Goal: Navigation & Orientation: Find specific page/section

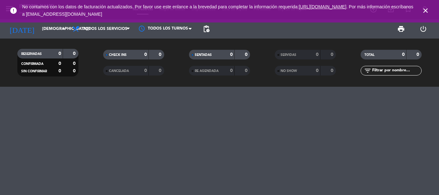
click at [432, 9] on span "close" at bounding box center [425, 10] width 17 height 17
click at [427, 9] on icon "close" at bounding box center [426, 11] width 8 height 8
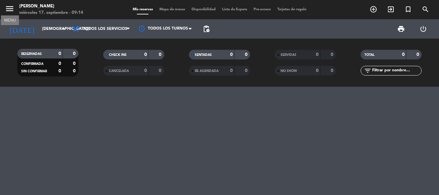
click at [9, 13] on icon "menu" at bounding box center [10, 9] width 10 height 10
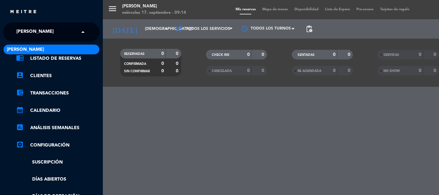
click at [54, 39] on span "[PERSON_NAME]" at bounding box center [34, 32] width 37 height 14
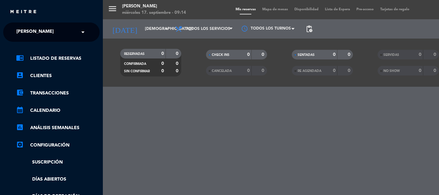
click at [113, 25] on div "menu Rabieta Lomitas [DATE] 17. septiembre - 09:14 Mis reservas Mapa de mesas D…" at bounding box center [322, 97] width 439 height 195
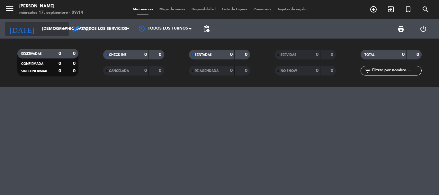
click at [45, 31] on input "[DEMOGRAPHIC_DATA][DATE]" at bounding box center [66, 28] width 54 height 11
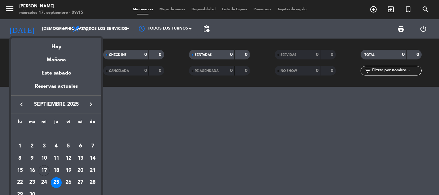
click at [55, 182] on div "25" at bounding box center [56, 182] width 11 height 11
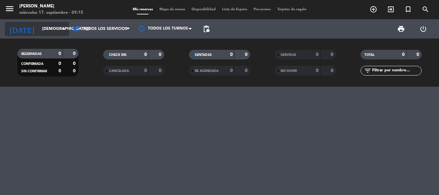
click at [61, 29] on icon "arrow_drop_down" at bounding box center [64, 29] width 8 height 8
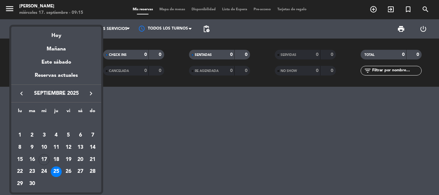
click at [139, 9] on div at bounding box center [219, 97] width 439 height 195
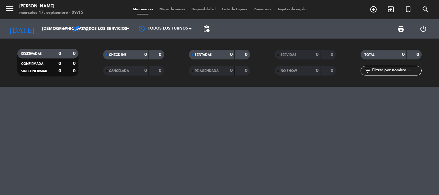
click at [139, 10] on span "Mis reservas" at bounding box center [143, 10] width 27 height 4
click at [194, 11] on span "Disponibilidad" at bounding box center [203, 10] width 31 height 4
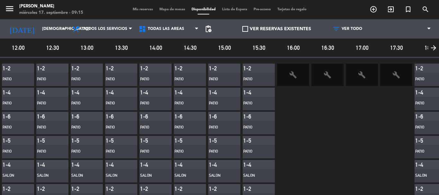
click at [182, 12] on div "Mis reservas Mapa de mesas Disponibilidad Lista de Espera Pre-acceso Tarjetas d…" at bounding box center [220, 10] width 180 height 6
click at [157, 9] on span "Mapa de mesas" at bounding box center [172, 10] width 32 height 4
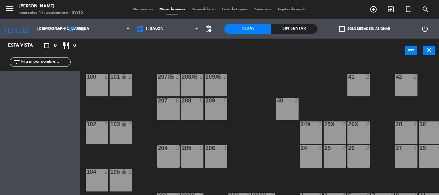
click at [237, 11] on span "Lista de Espera" at bounding box center [235, 10] width 32 height 4
